Goal: Transaction & Acquisition: Purchase product/service

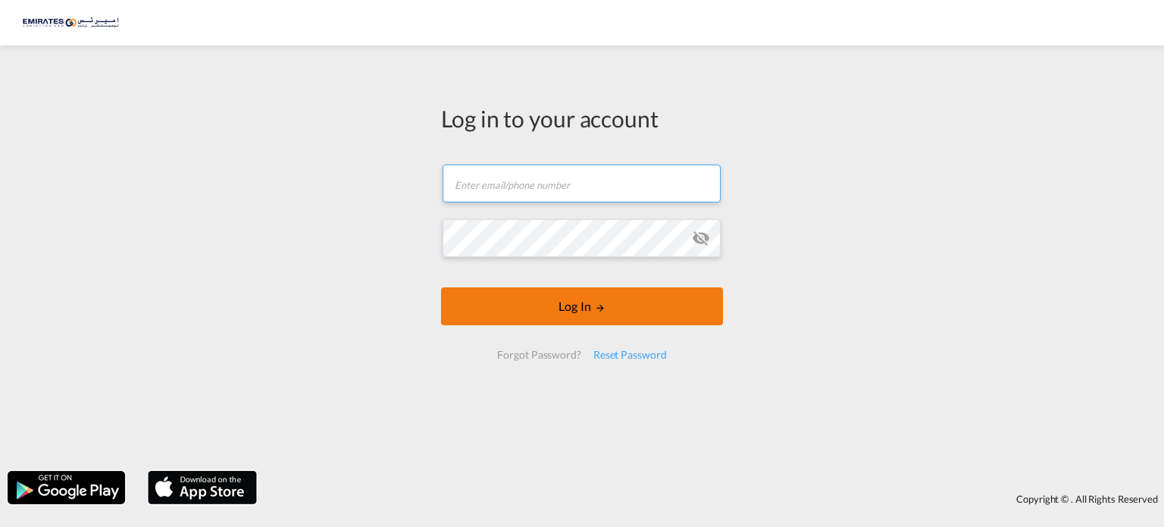
type input "[PERSON_NAME][EMAIL_ADDRESS][DOMAIN_NAME]"
click at [594, 312] on button "Log In" at bounding box center [582, 306] width 282 height 38
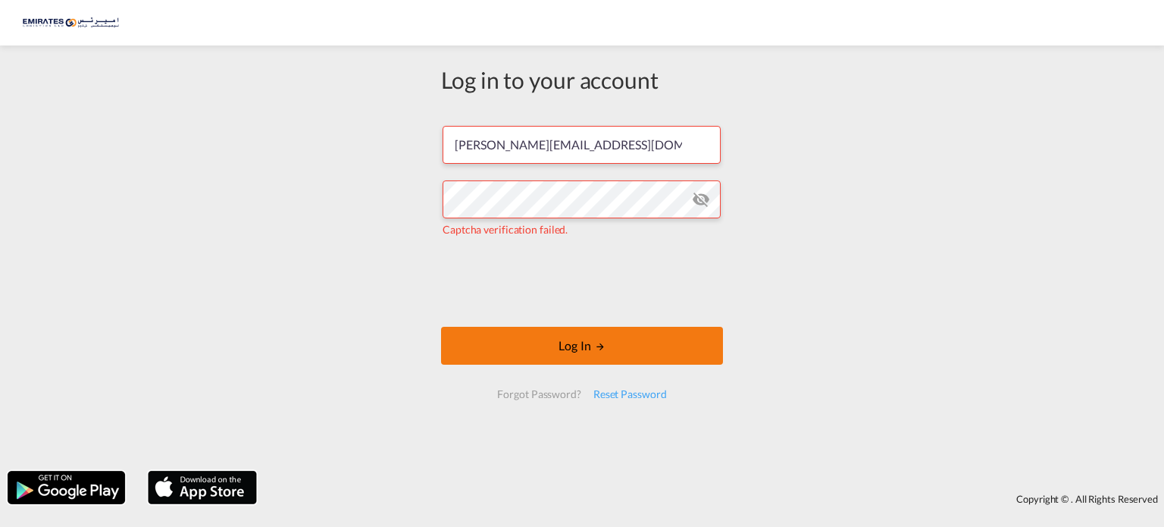
click at [603, 334] on button "Log In" at bounding box center [582, 346] width 282 height 38
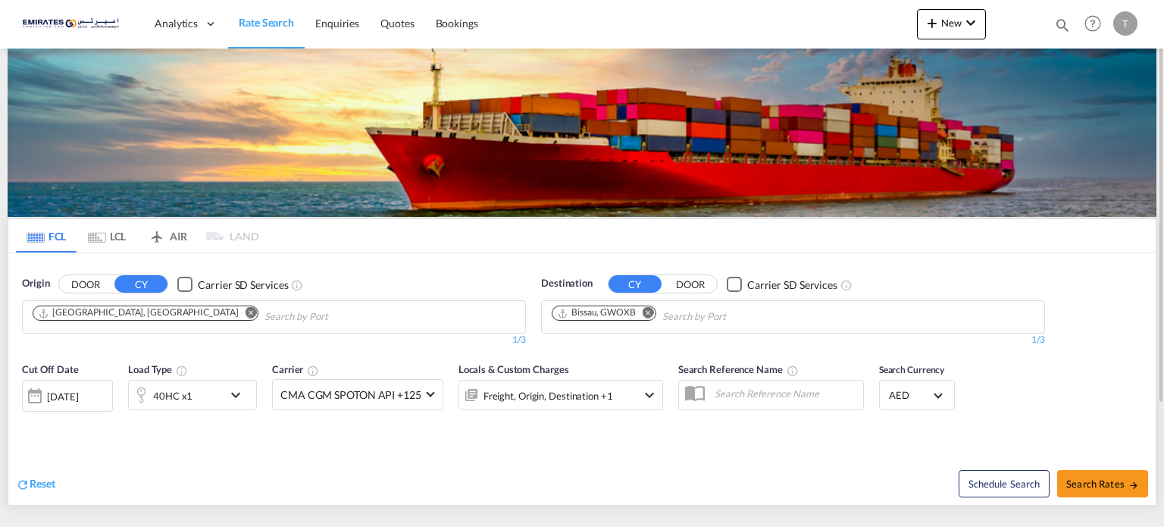
click at [649, 311] on md-icon "Remove" at bounding box center [648, 312] width 11 height 11
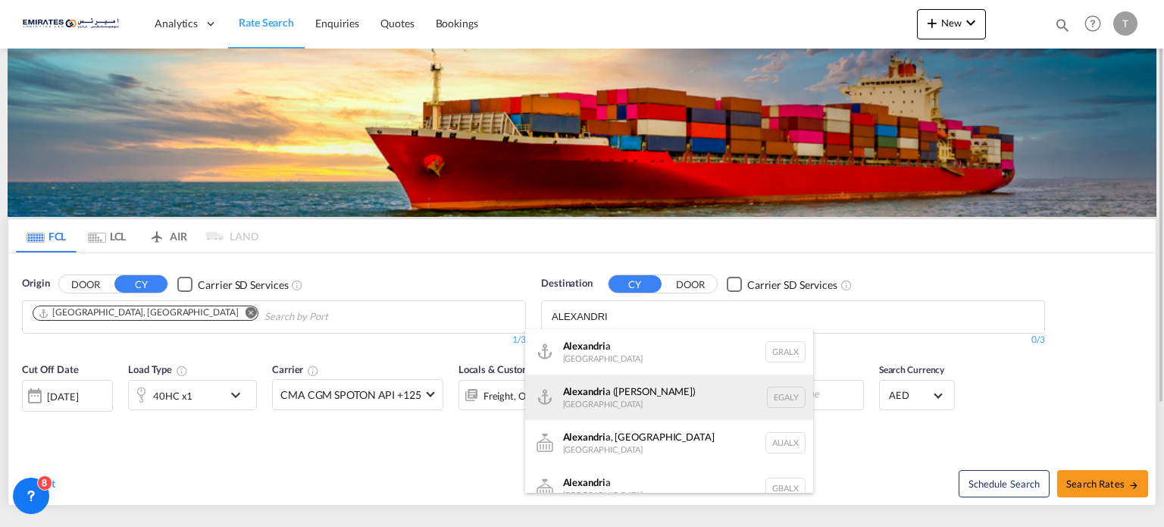
type input "ALEXANDRI"
click at [616, 399] on div "Alexandri a (El Iskandariya) [GEOGRAPHIC_DATA] EGALY" at bounding box center [669, 396] width 288 height 45
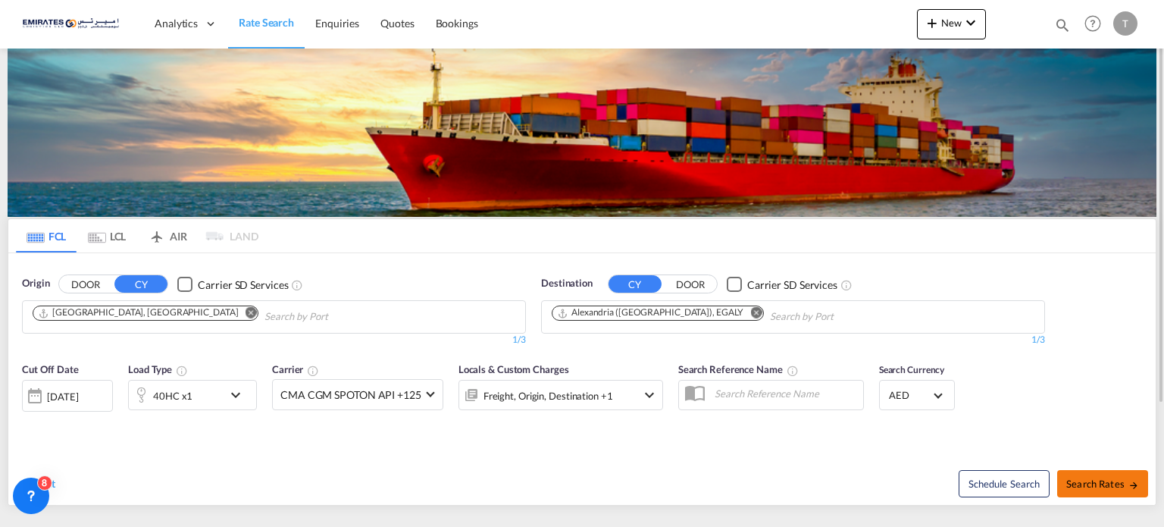
click at [1086, 482] on span "Search Rates" at bounding box center [1103, 484] width 73 height 12
type input "AEJEA to EGALY / [DATE]"
click at [750, 312] on md-icon "Remove" at bounding box center [755, 312] width 11 height 11
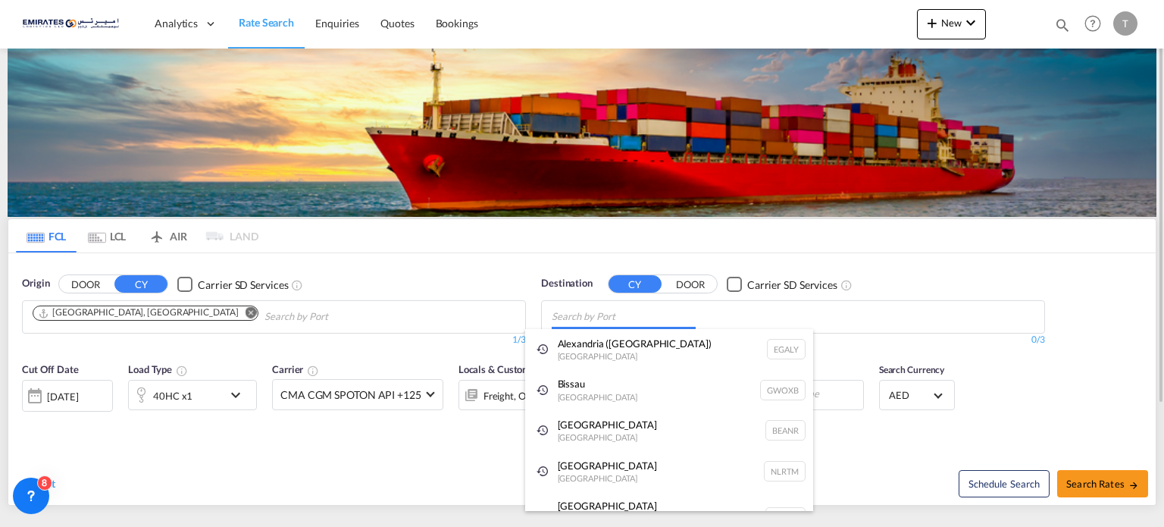
click at [585, 317] on body "Analytics Dashboard Rate Search Enquiries Quotes Bookings" at bounding box center [582, 263] width 1164 height 527
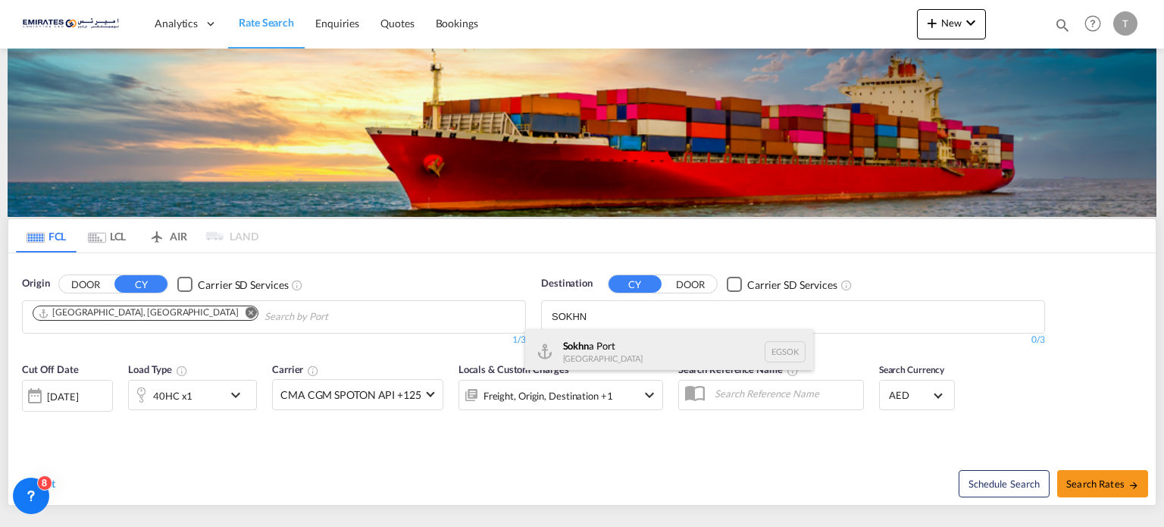
type input "SOKHN"
click at [575, 336] on div "Sokhn a [GEOGRAPHIC_DATA] [GEOGRAPHIC_DATA]" at bounding box center [669, 351] width 288 height 45
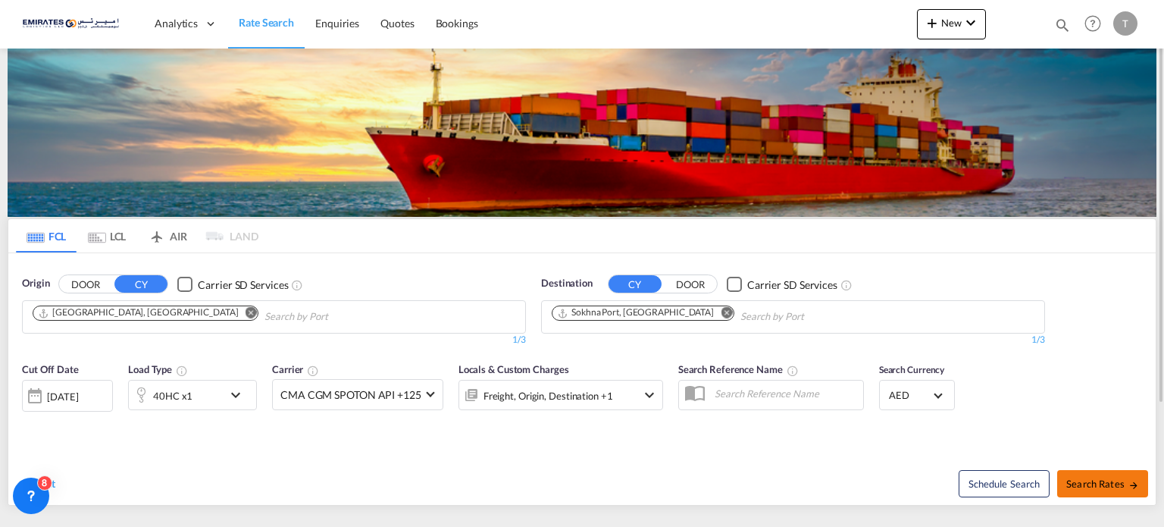
click at [1113, 481] on span "Search Rates" at bounding box center [1103, 484] width 73 height 12
type input "AEJEA to EGSOK / [DATE]"
